Goal: Task Accomplishment & Management: Complete application form

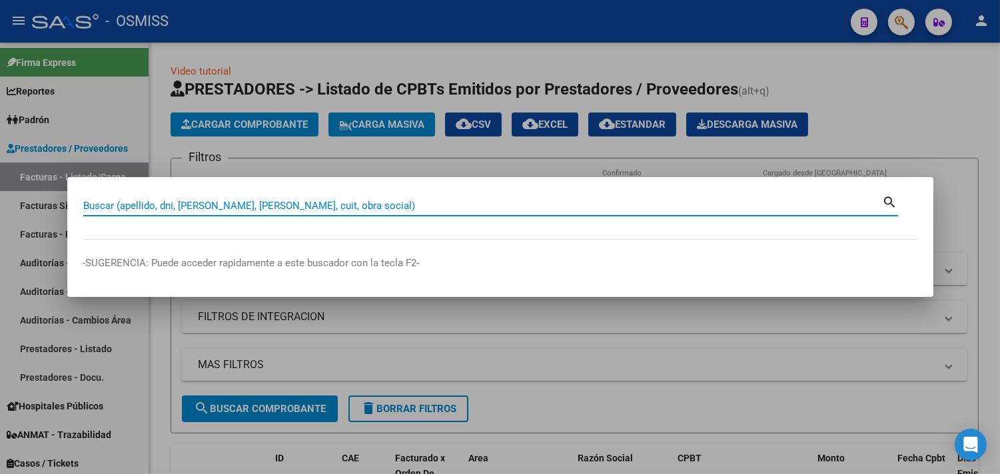
paste input "4 -26"
type input "4 -26"
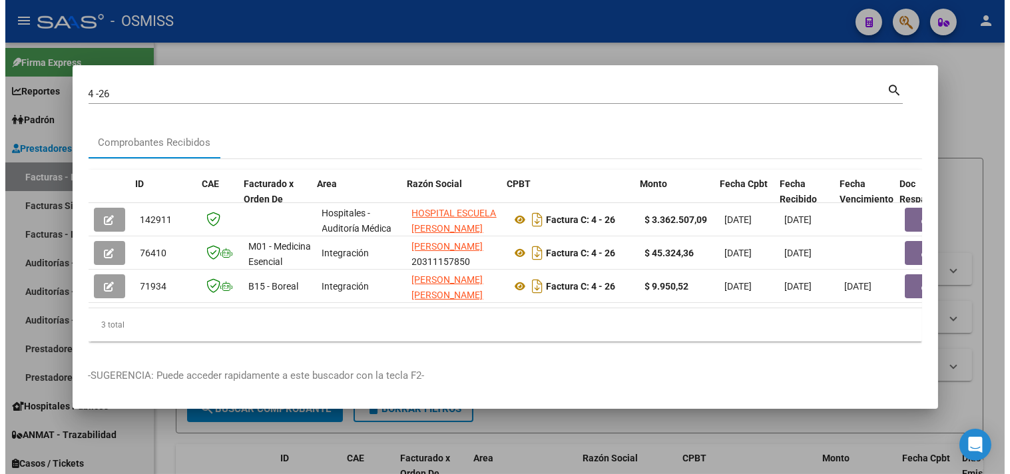
scroll to position [0, 716]
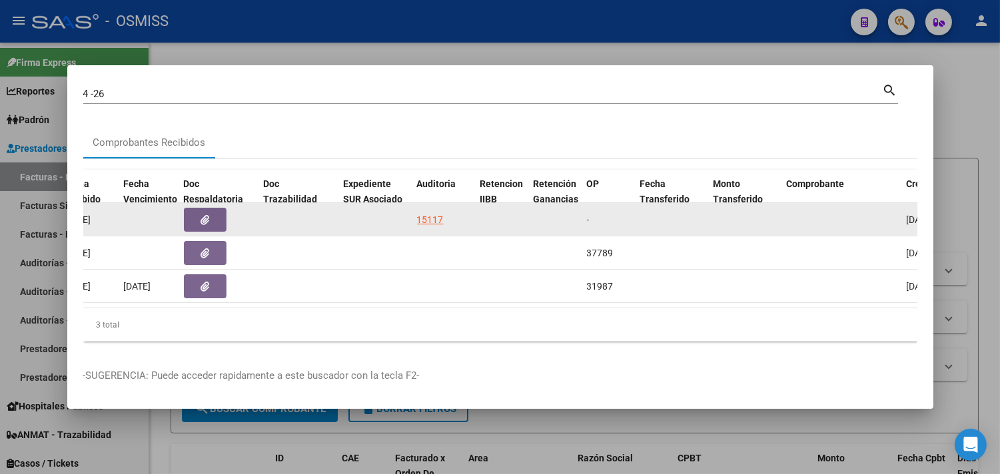
click at [432, 214] on div "15117" at bounding box center [430, 219] width 27 height 15
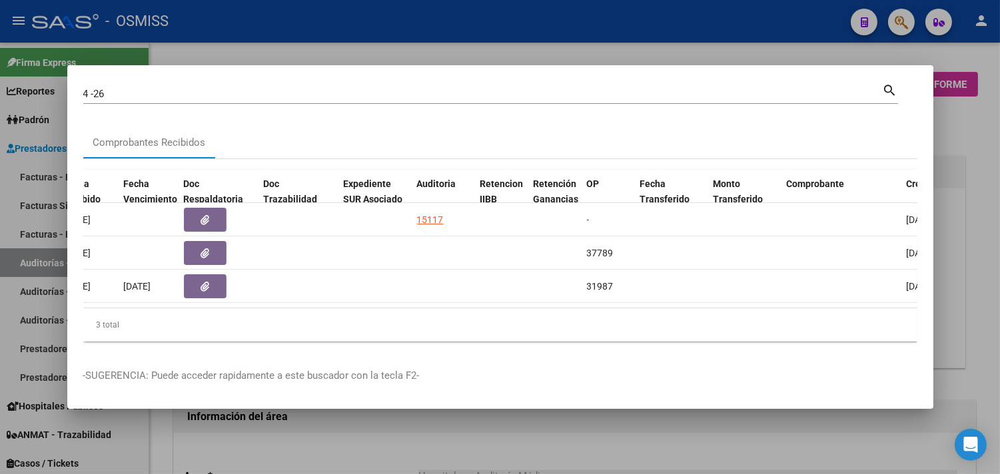
click at [970, 134] on div at bounding box center [500, 237] width 1000 height 474
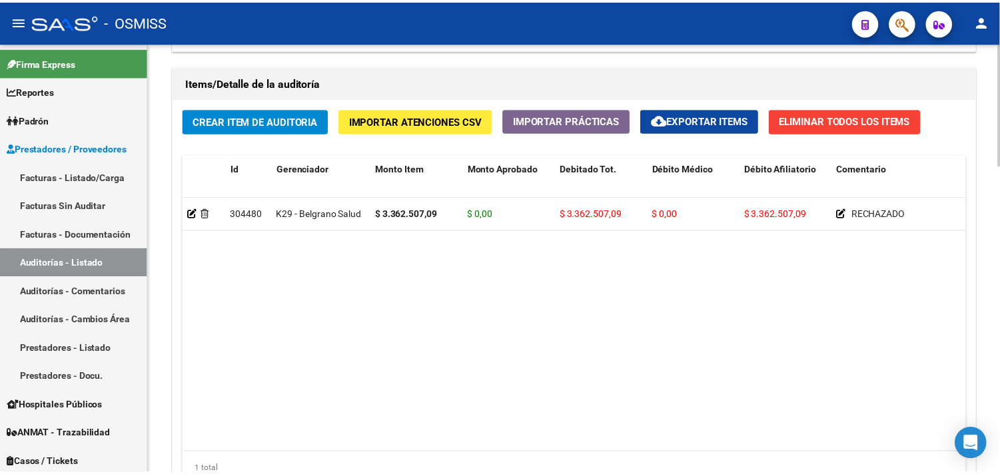
scroll to position [1004, 0]
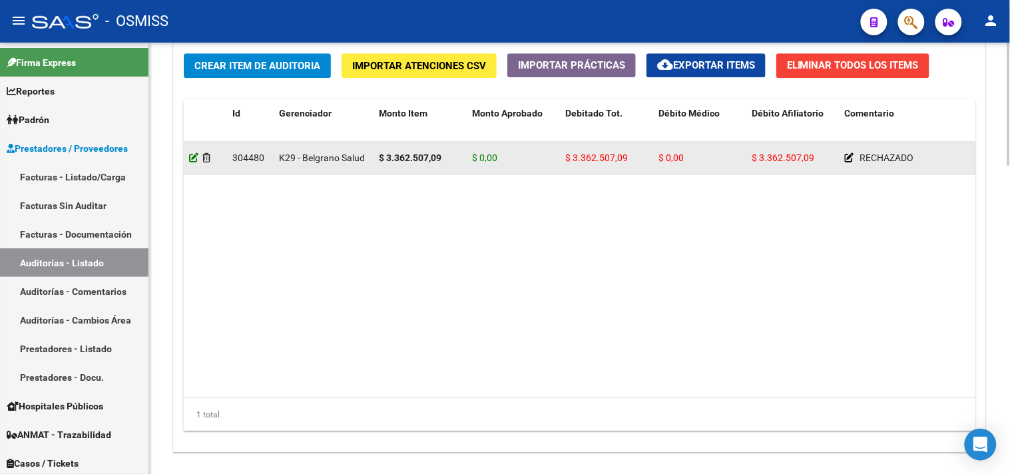
click at [196, 159] on icon at bounding box center [193, 157] width 9 height 9
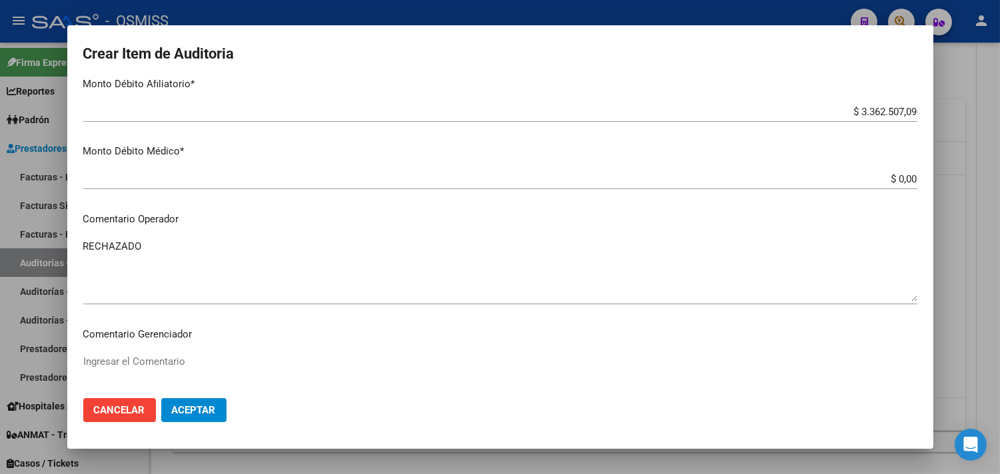
scroll to position [666, 0]
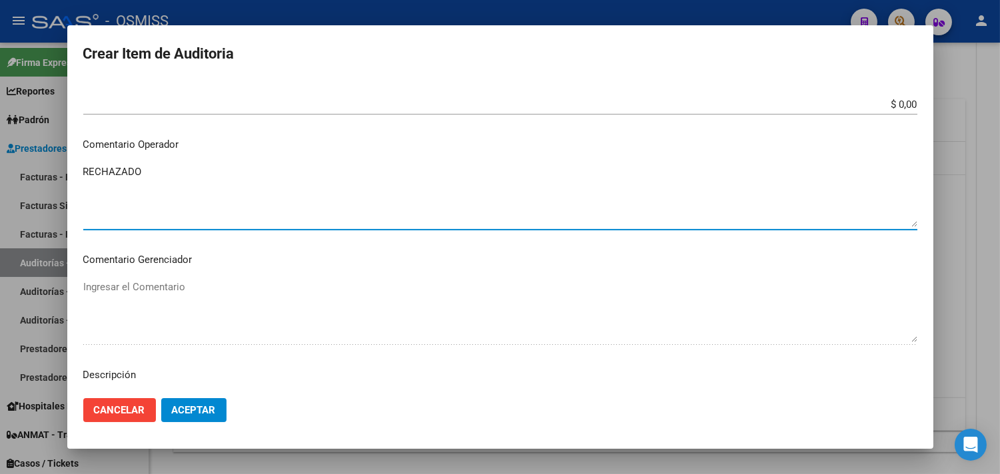
drag, startPoint x: 173, startPoint y: 169, endPoint x: 55, endPoint y: 169, distance: 118.6
click at [55, 169] on div "Crear Item de Auditoria 28101466 Nro Documento 20281014669 CUIL Afiliado Activo…" at bounding box center [500, 237] width 1000 height 474
type textarea "S"
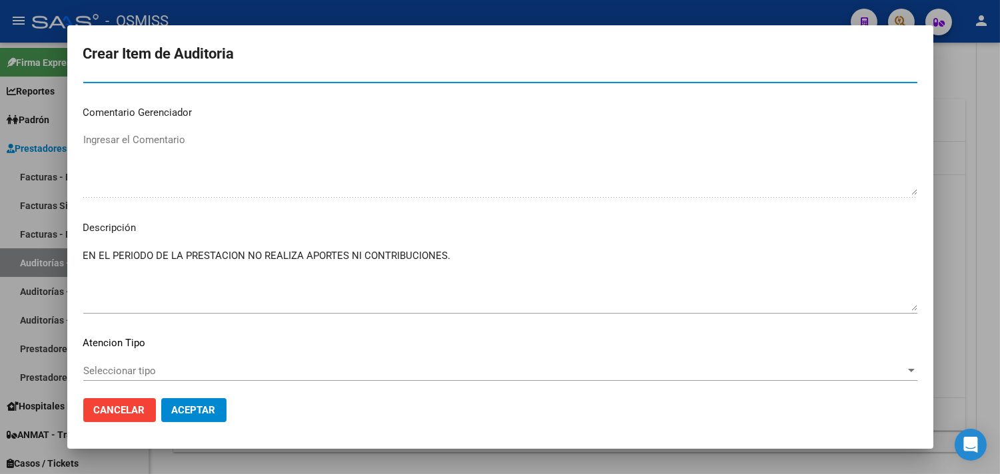
scroll to position [814, 0]
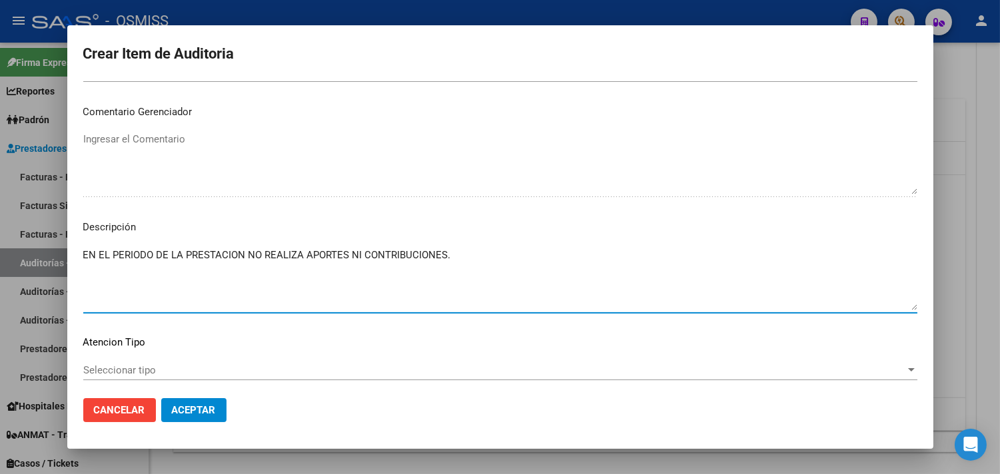
drag, startPoint x: 463, startPoint y: 252, endPoint x: 63, endPoint y: 250, distance: 399.6
click at [63, 250] on div "Crear Item de Auditoria 28101466 Nro Documento 20281014669 CUIL Afiliado Activo…" at bounding box center [500, 237] width 1000 height 474
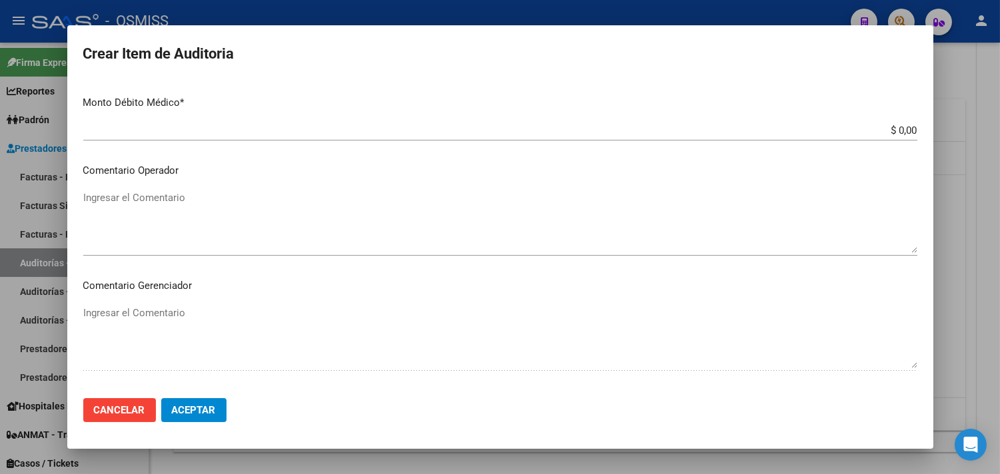
scroll to position [442, 0]
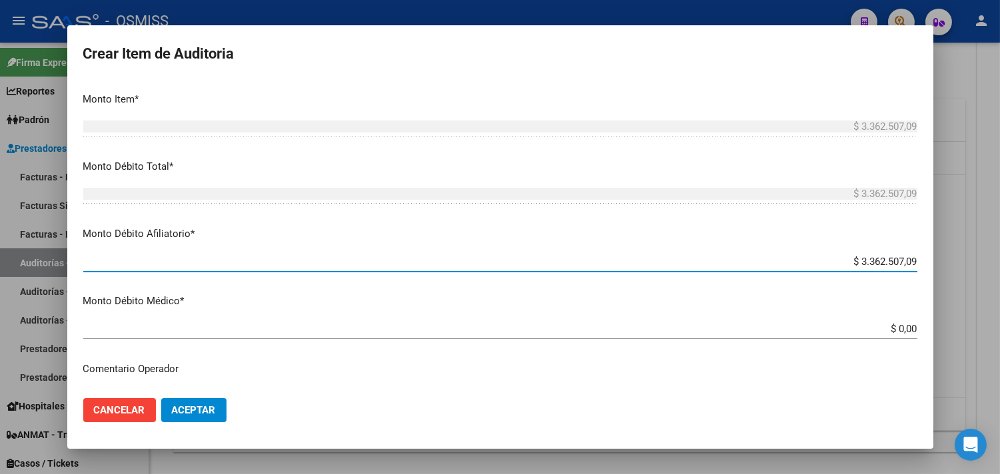
drag, startPoint x: 805, startPoint y: 262, endPoint x: 970, endPoint y: 268, distance: 166.0
click at [970, 268] on div "Crear Item de Auditoria 28101466 Nro Documento 20281014669 CUIL Afiliado Activo…" at bounding box center [500, 237] width 1000 height 474
type input "$ 0,00"
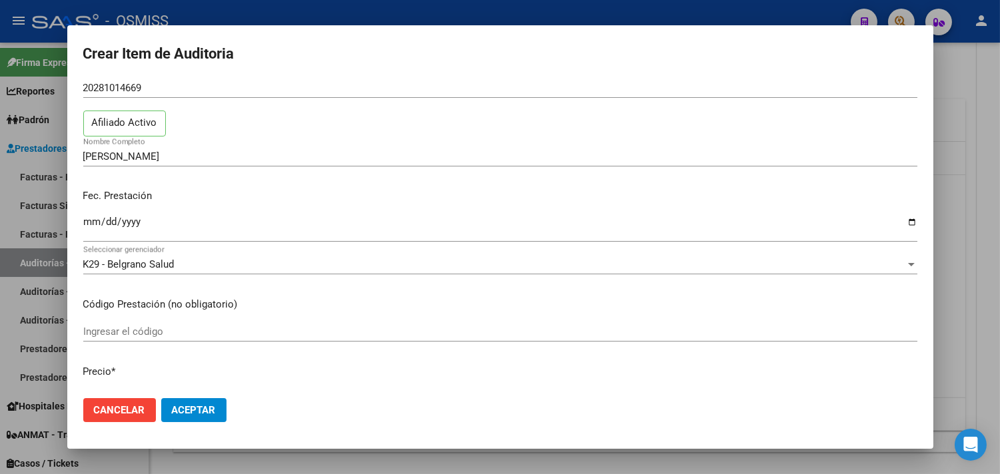
scroll to position [0, 0]
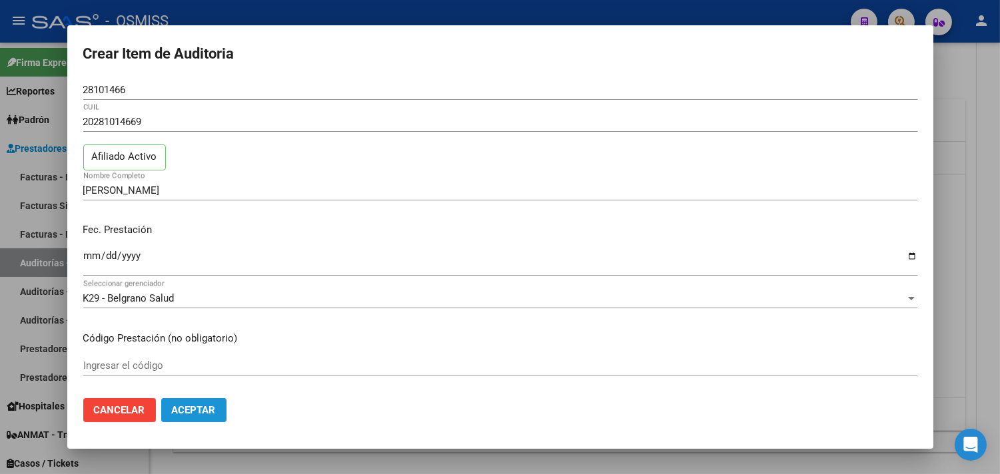
click at [200, 416] on span "Aceptar" at bounding box center [194, 410] width 44 height 12
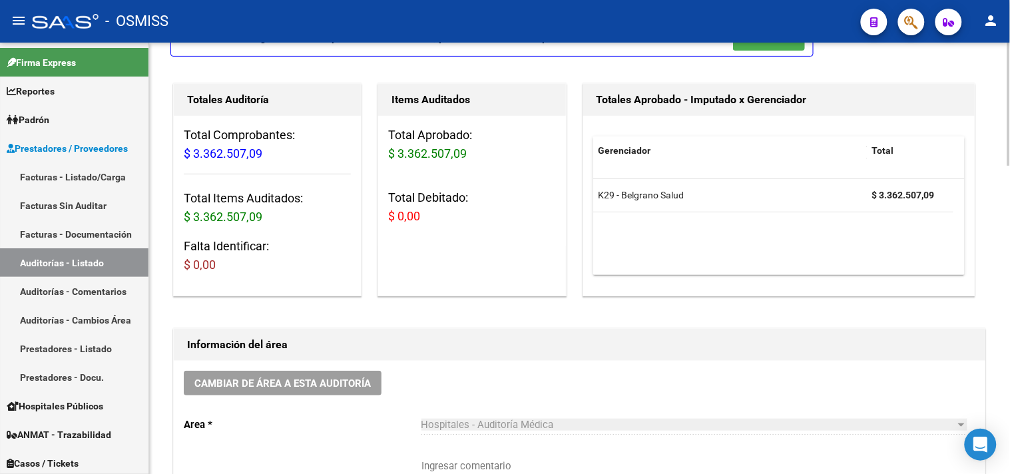
scroll to position [370, 0]
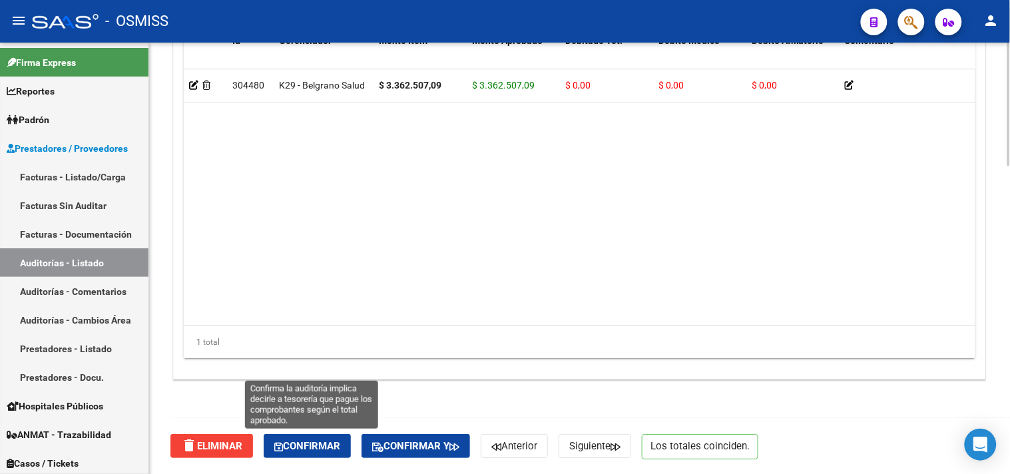
click at [328, 440] on span "Confirmar" at bounding box center [307, 446] width 66 height 12
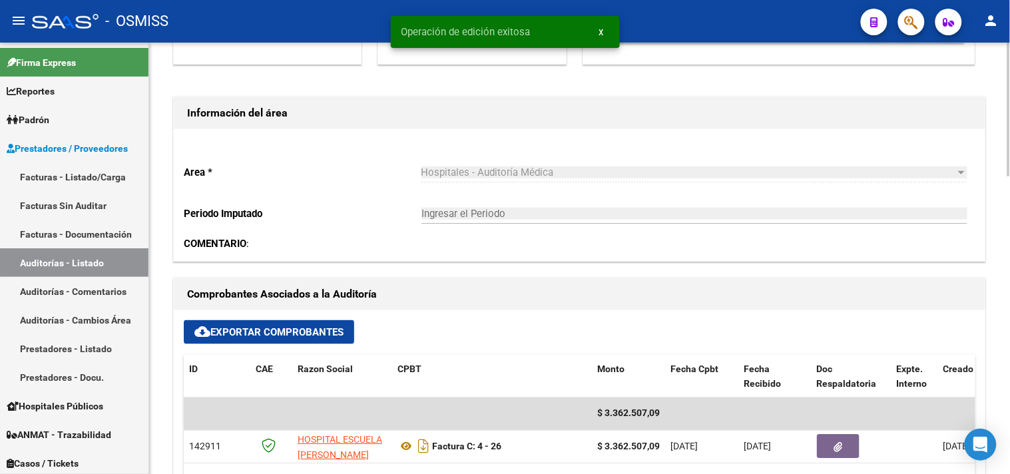
scroll to position [292, 0]
